Goal: Task Accomplishment & Management: Use online tool/utility

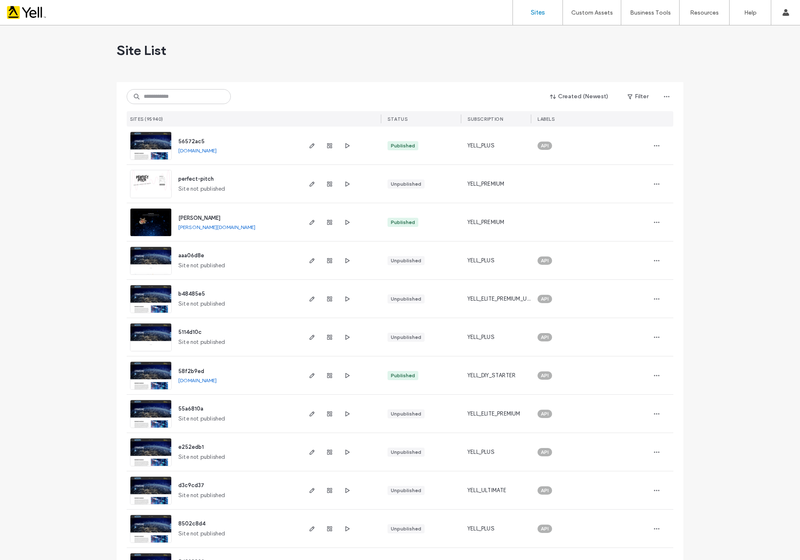
click at [164, 98] on input at bounding box center [179, 96] width 104 height 15
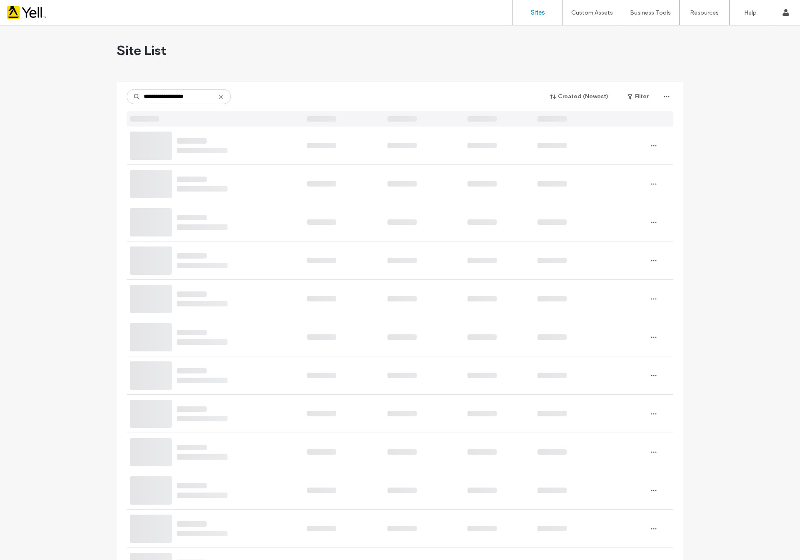
type input "**********"
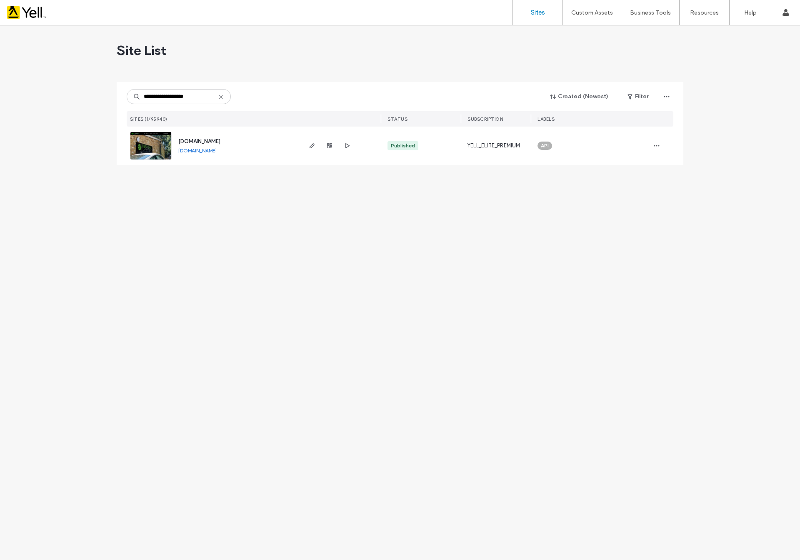
click at [149, 144] on img at bounding box center [150, 160] width 41 height 57
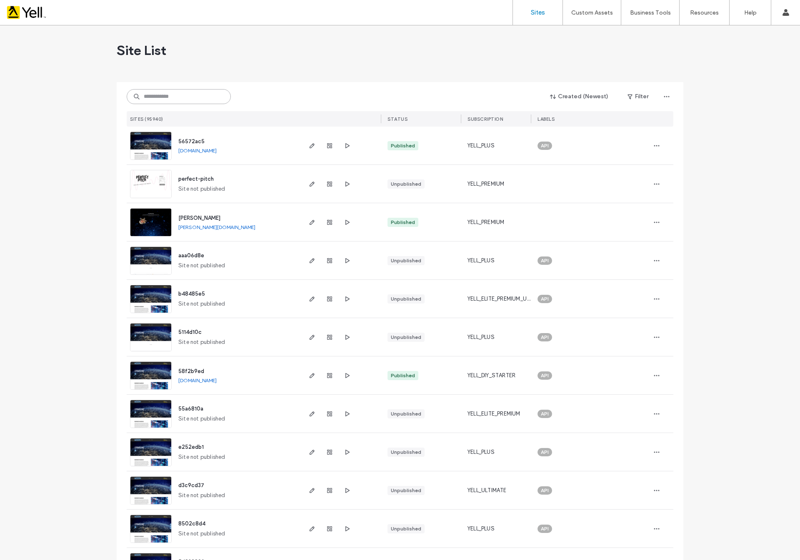
click at [180, 97] on input at bounding box center [179, 96] width 104 height 15
paste input "**********"
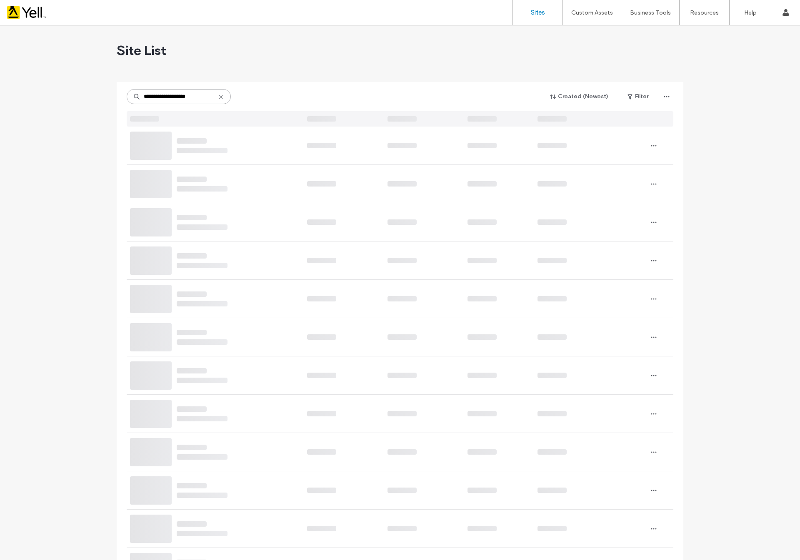
type input "**********"
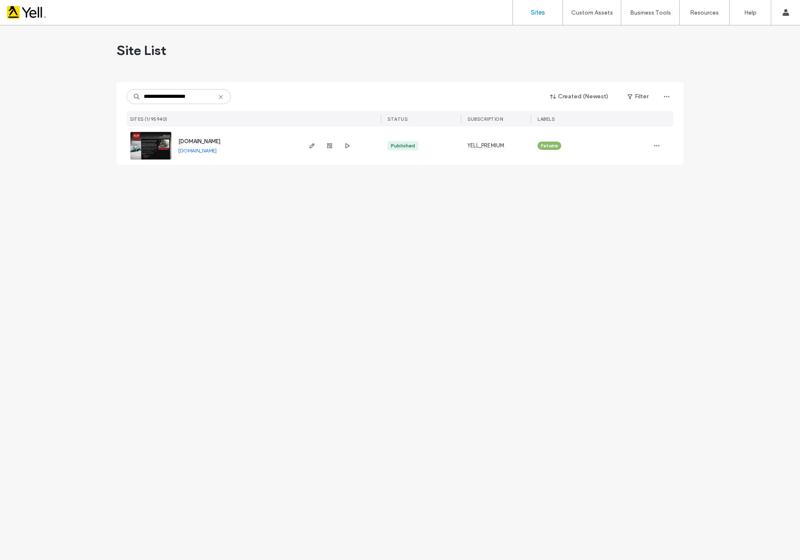
click at [159, 144] on img at bounding box center [150, 148] width 41 height 33
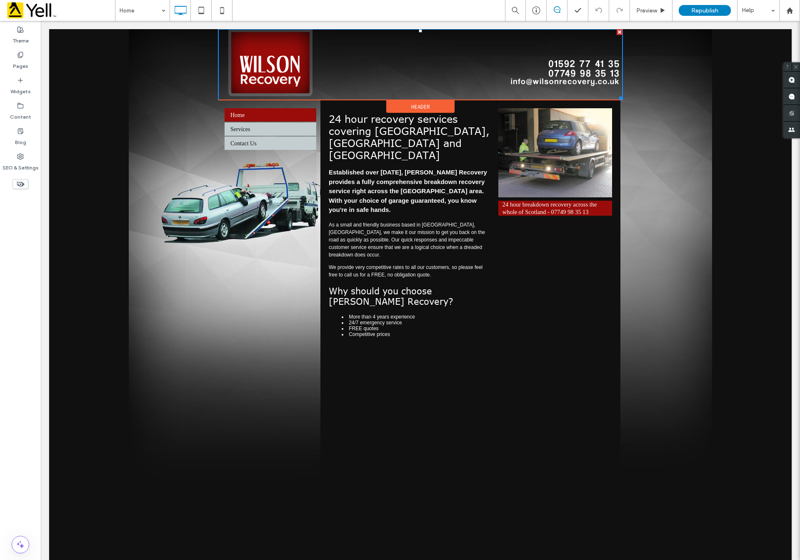
click at [578, 66] on img at bounding box center [420, 64] width 404 height 71
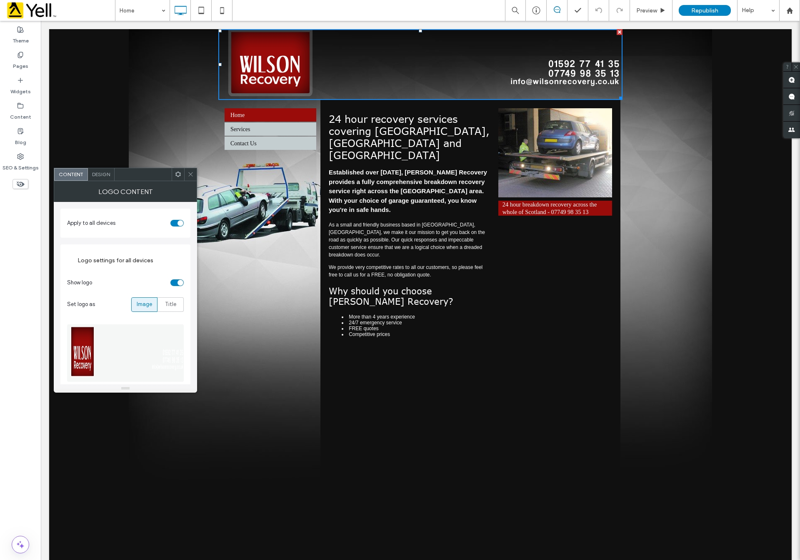
click at [189, 181] on div "Logo CONTENT" at bounding box center [125, 191] width 143 height 21
click at [192, 175] on icon at bounding box center [190, 174] width 6 height 6
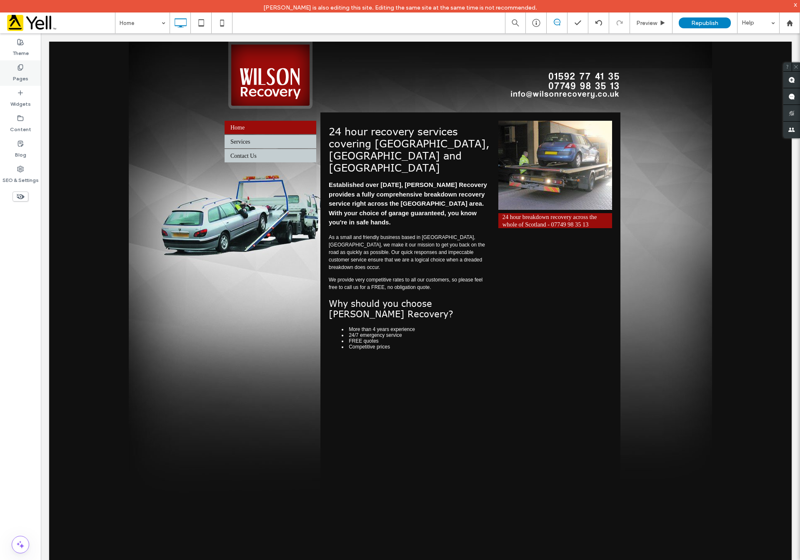
click at [15, 72] on label "Pages" at bounding box center [20, 77] width 15 height 12
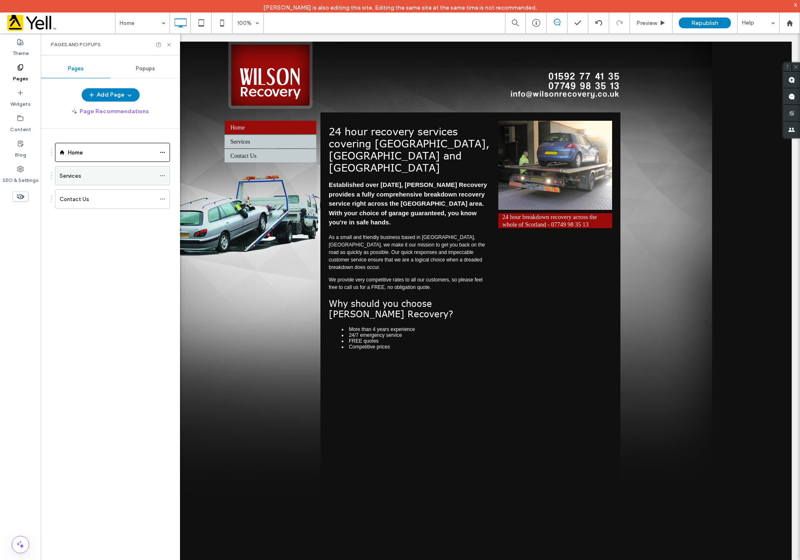
click at [104, 172] on div "Services" at bounding box center [108, 176] width 96 height 9
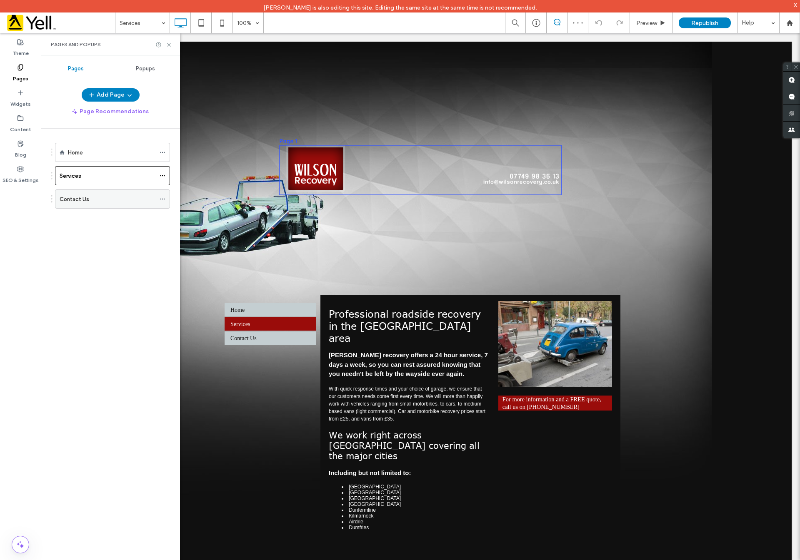
click at [100, 201] on div "Contact Us" at bounding box center [108, 199] width 96 height 9
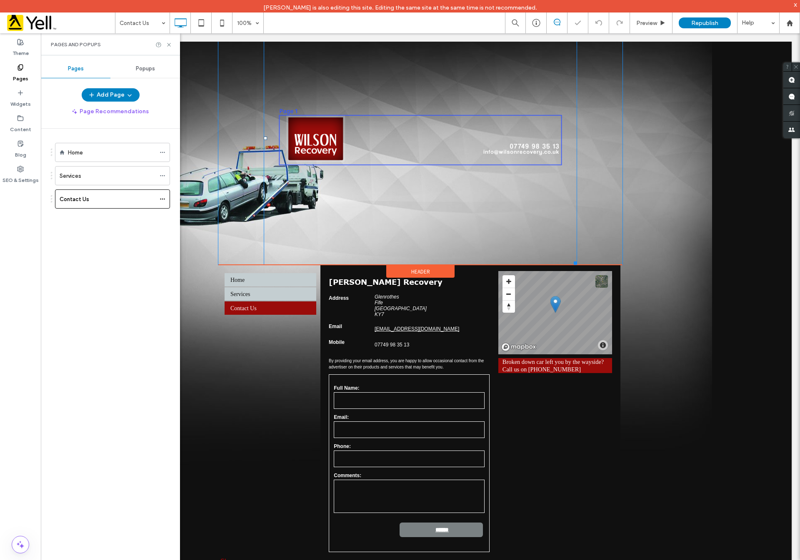
scroll to position [42, 0]
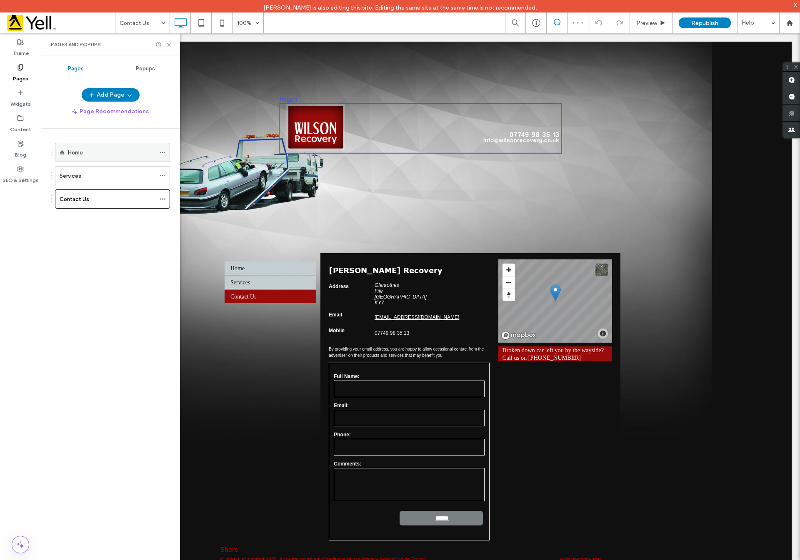
click at [117, 150] on div "Home" at bounding box center [111, 152] width 87 height 9
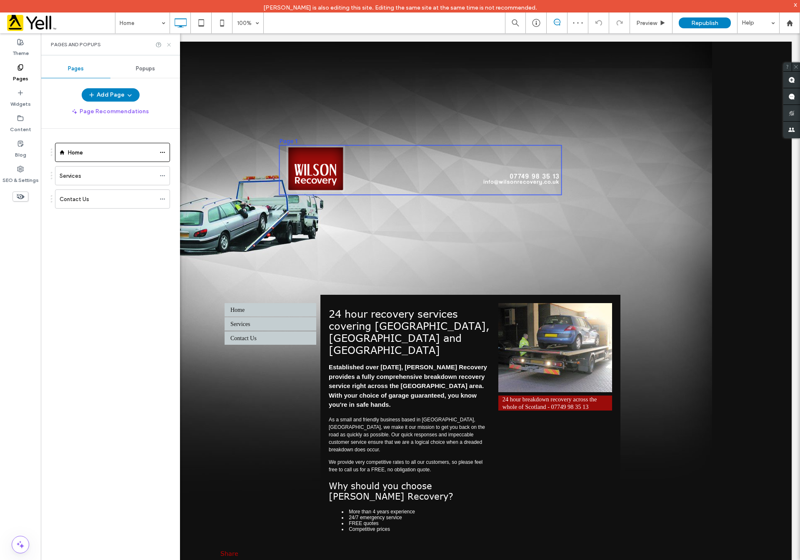
click at [166, 42] on icon at bounding box center [169, 45] width 6 height 6
